Goal: Task Accomplishment & Management: Use online tool/utility

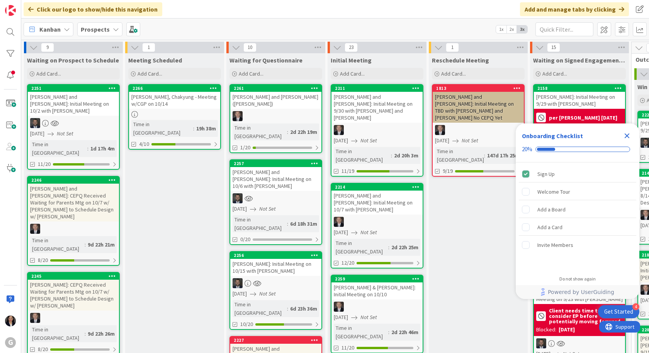
click at [629, 136] on icon "Close Checklist" at bounding box center [626, 135] width 9 height 9
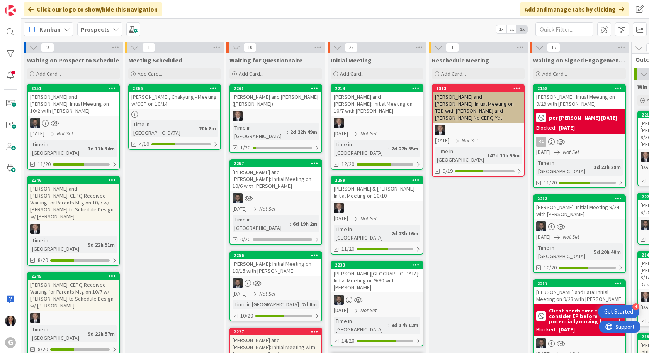
click at [39, 24] on div "Kanban" at bounding box center [49, 29] width 50 height 14
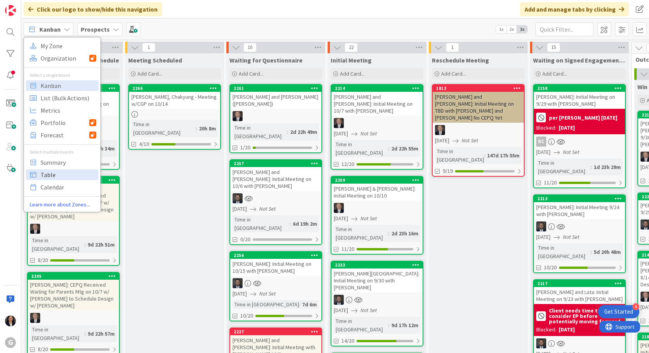
click at [54, 176] on span "Table" at bounding box center [69, 175] width 56 height 12
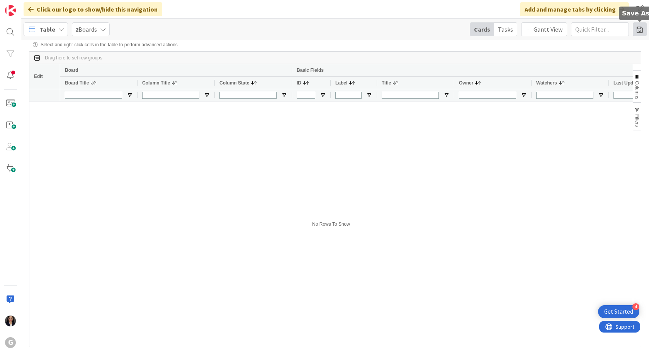
click at [641, 28] on span at bounding box center [639, 29] width 14 height 14
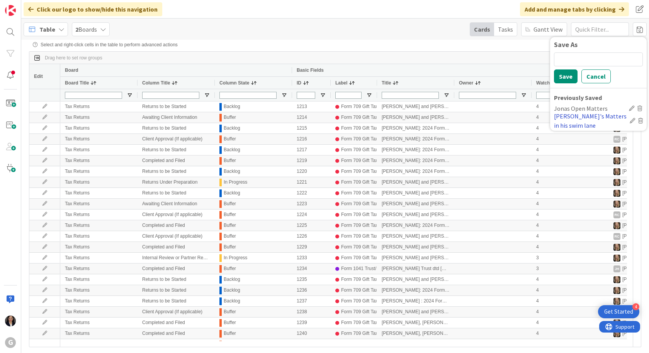
click at [588, 117] on div "Jonas's Matters in his swim lane" at bounding box center [590, 121] width 73 height 19
type input "Brad/Jonas"
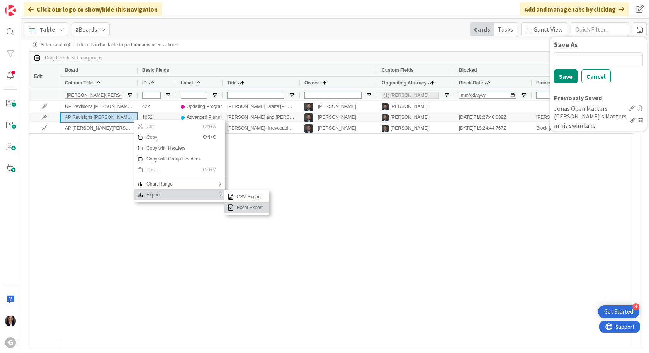
click at [242, 207] on span "Excel Export" at bounding box center [250, 207] width 32 height 11
